Goal: Find contact information: Obtain details needed to contact an individual or organization

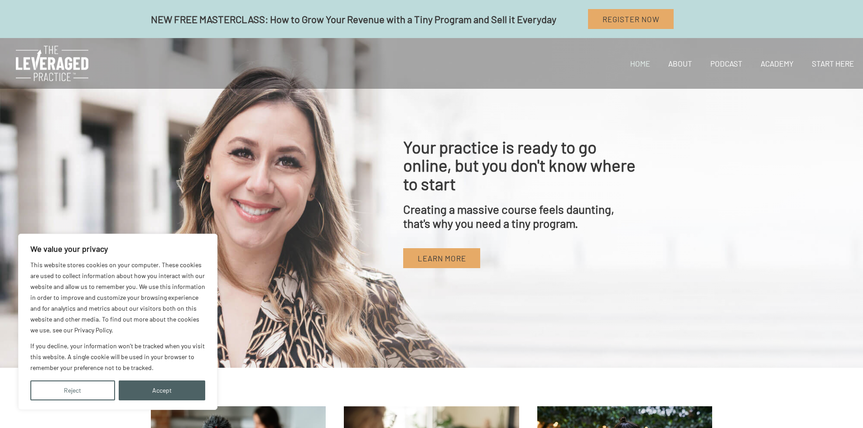
click at [86, 395] on button "Reject" at bounding box center [72, 390] width 85 height 20
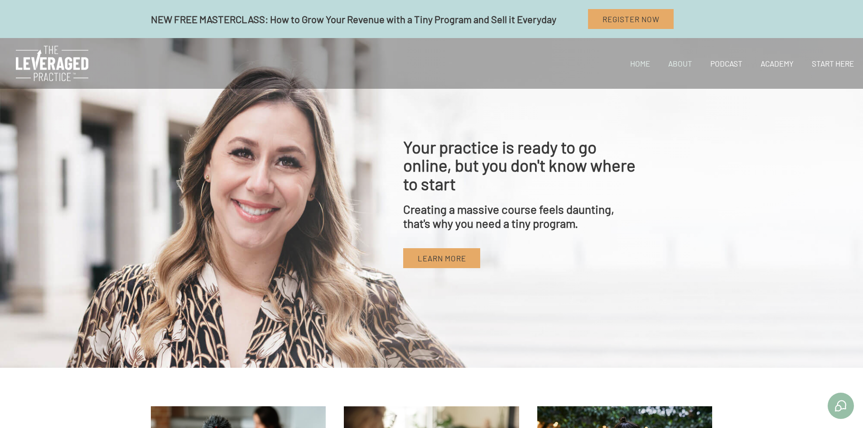
click at [667, 63] on link "About" at bounding box center [680, 63] width 42 height 31
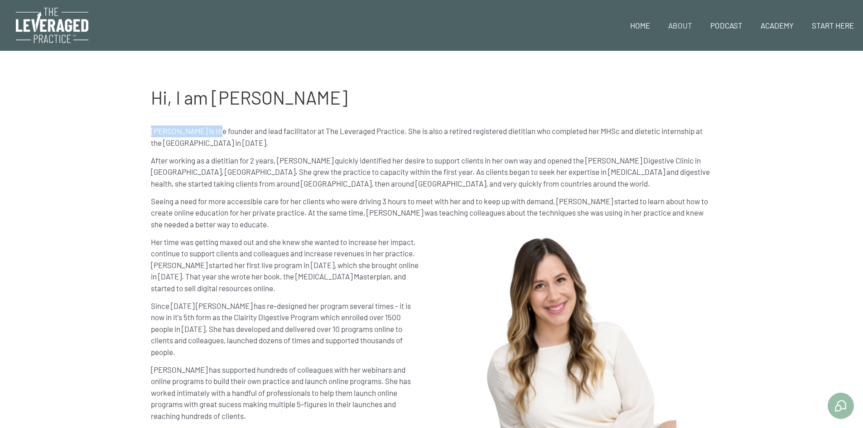
drag, startPoint x: 151, startPoint y: 131, endPoint x: 217, endPoint y: 133, distance: 66.6
click at [217, 133] on p "Stephanie Clairmont is the founder and lead facilitator at The Leveraged Practi…" at bounding box center [432, 136] width 562 height 23
copy p "Stephanie Clairmont"
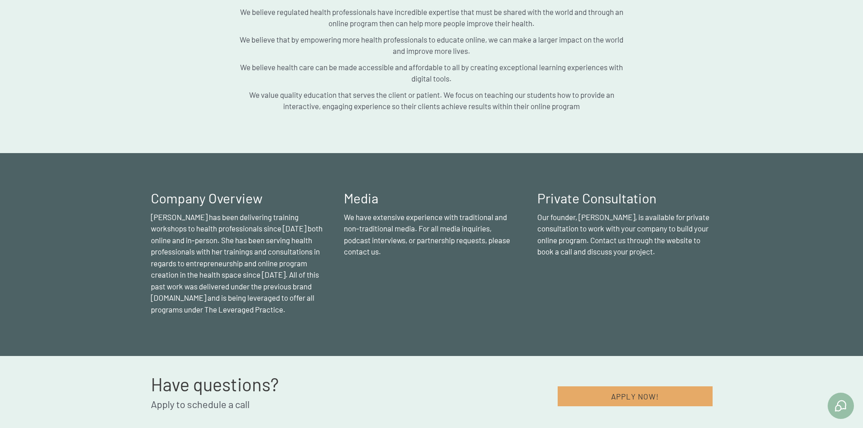
scroll to position [763, 0]
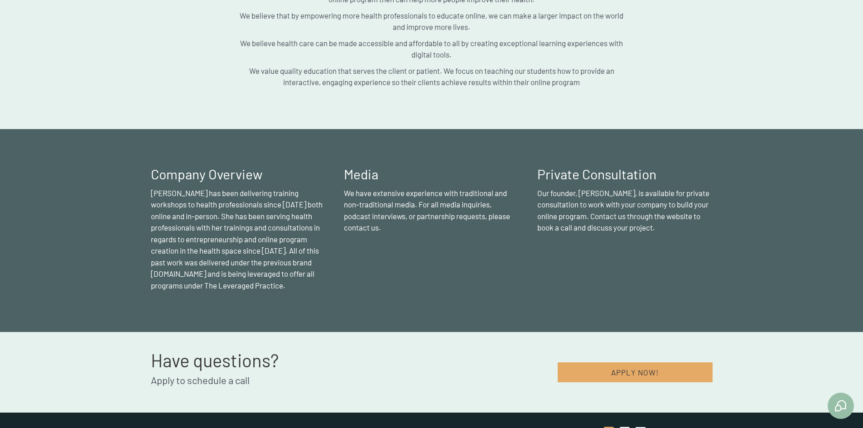
click at [609, 426] on icon at bounding box center [609, 431] width 10 height 11
click at [625, 426] on icon at bounding box center [625, 431] width 10 height 11
click at [640, 426] on icon at bounding box center [641, 431] width 10 height 11
click at [498, 428] on link "Careers" at bounding box center [503, 431] width 25 height 7
click at [390, 428] on link "Terms of Service & Privacy Policy" at bounding box center [397, 431] width 100 height 7
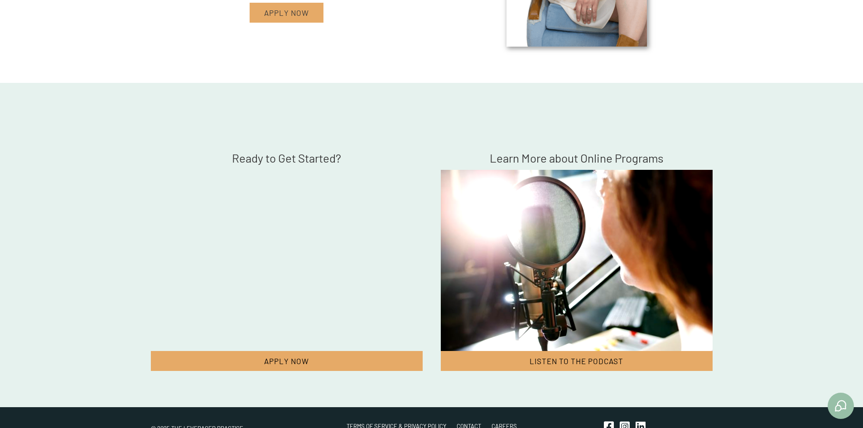
scroll to position [2764, 0]
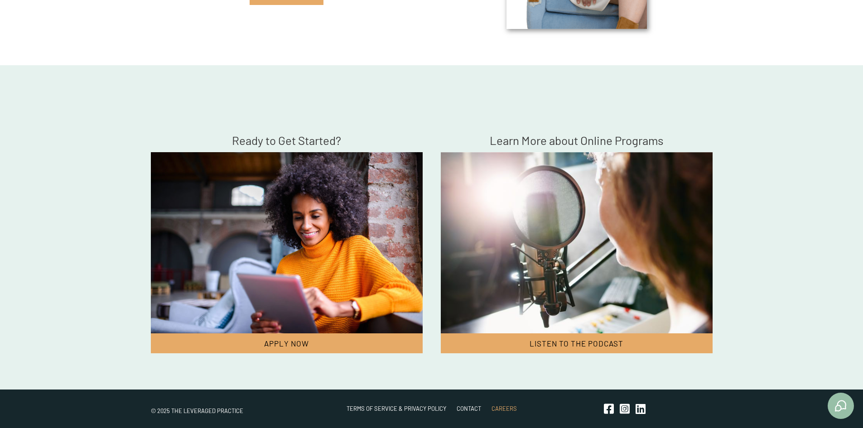
click at [504, 408] on link "Careers" at bounding box center [503, 408] width 25 height 7
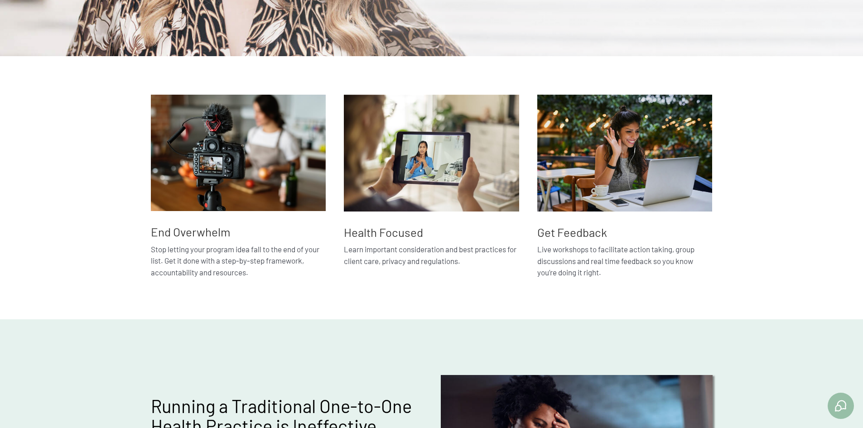
scroll to position [453, 0]
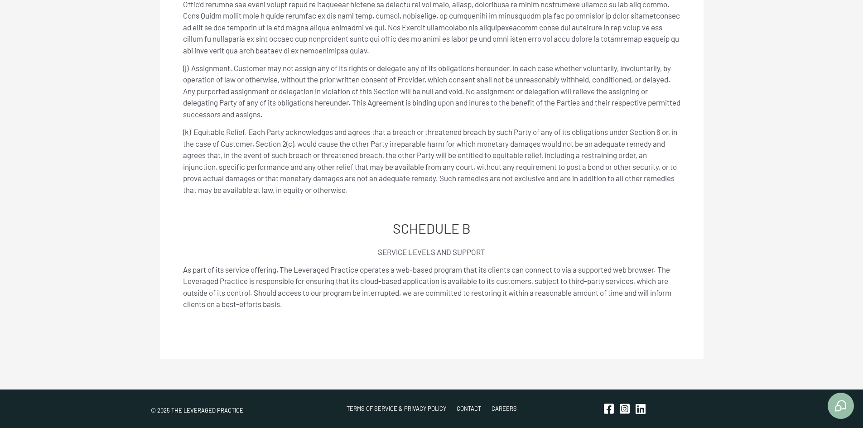
scroll to position [3567, 0]
click at [463, 405] on link "Contact" at bounding box center [469, 408] width 24 height 7
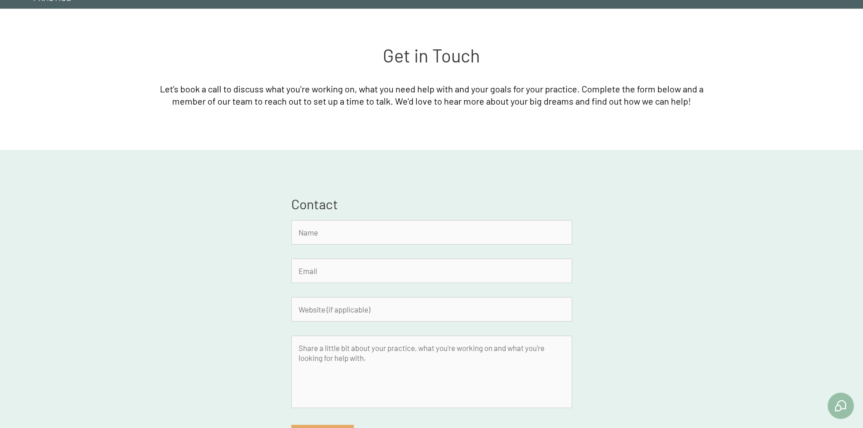
scroll to position [158, 0]
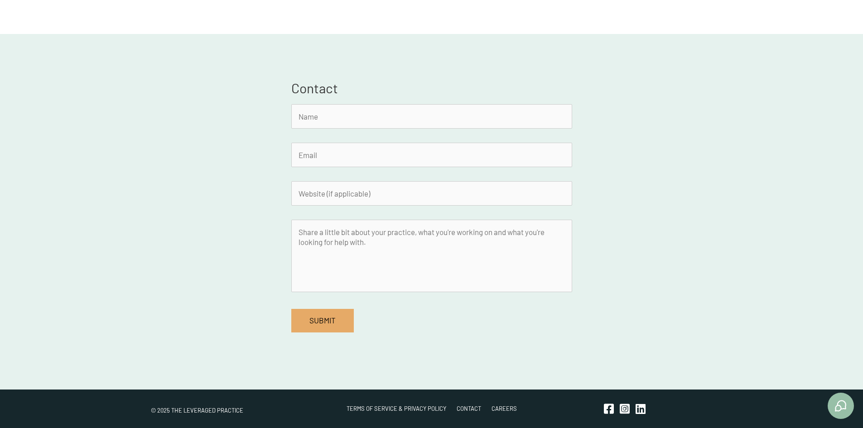
click at [547, 369] on div "Contact LinkedIn This field is for validation purposes and should be left uncha…" at bounding box center [431, 212] width 863 height 356
